Goal: Information Seeking & Learning: Learn about a topic

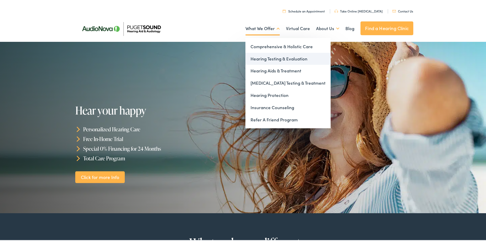
click at [268, 56] on link "Hearing Testing & Evaluation" at bounding box center [288, 58] width 85 height 12
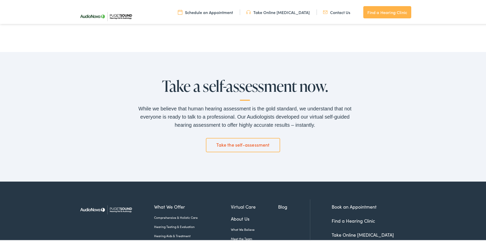
scroll to position [812, 0]
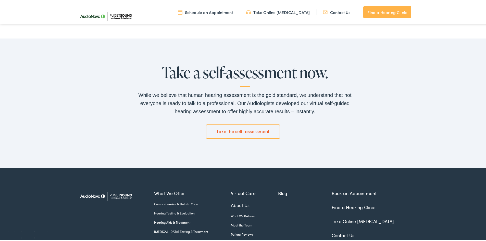
click at [259, 130] on link "Take the self-assessment" at bounding box center [243, 131] width 75 height 14
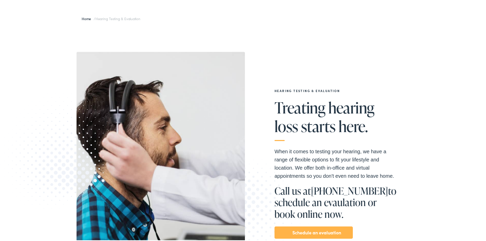
scroll to position [0, 0]
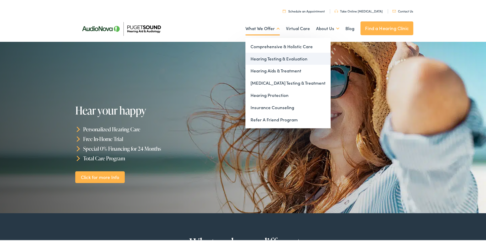
click at [270, 58] on link "Hearing Testing & Evaluation" at bounding box center [288, 58] width 85 height 12
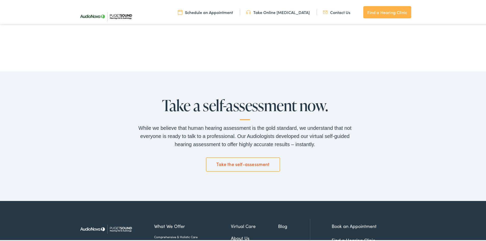
scroll to position [715, 0]
